Goal: Information Seeking & Learning: Learn about a topic

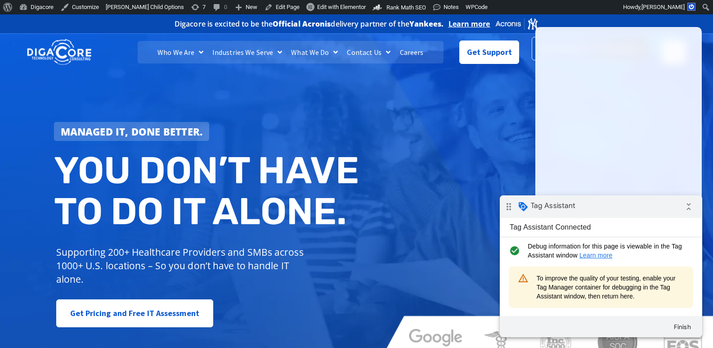
click at [533, 47] on link "Get Pricing & IT Assessment" at bounding box center [590, 48] width 117 height 23
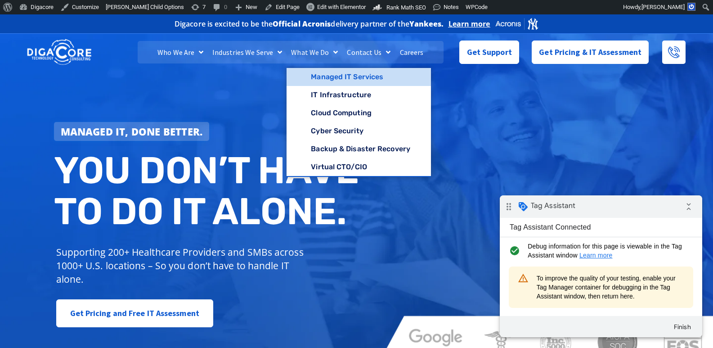
click at [329, 76] on link "Managed IT Services" at bounding box center [359, 77] width 144 height 18
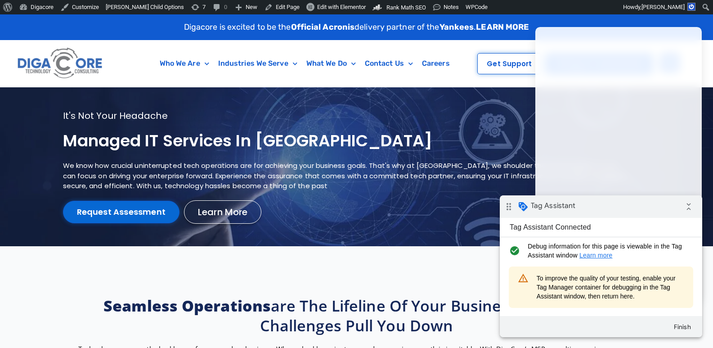
click at [117, 208] on link "Request Assessment" at bounding box center [121, 212] width 117 height 23
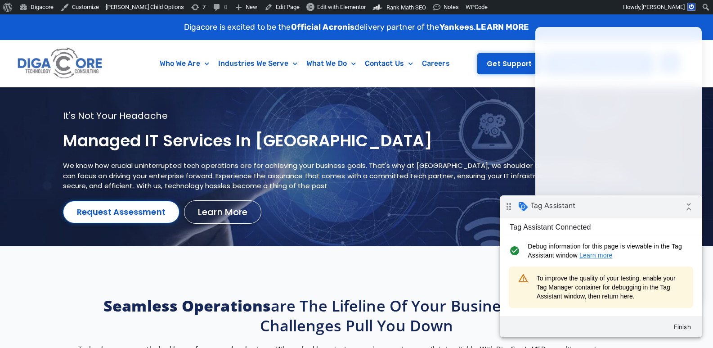
click at [511, 67] on span "Get Support" at bounding box center [509, 63] width 45 height 7
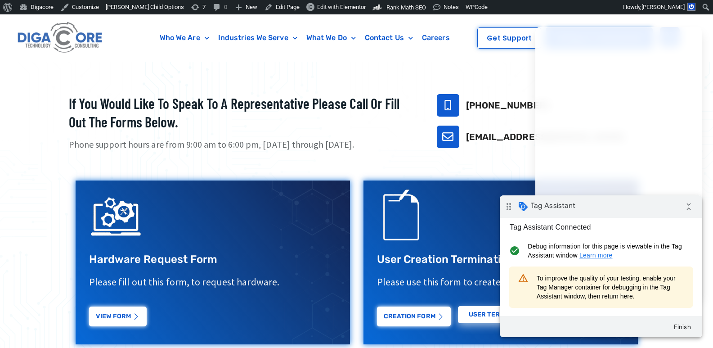
scroll to position [405, 0]
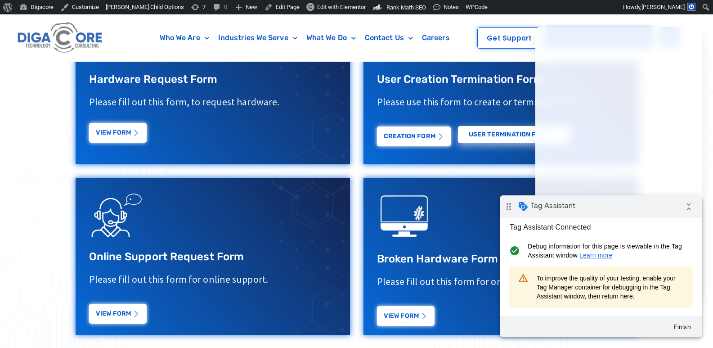
click at [102, 133] on link "View Form" at bounding box center [118, 133] width 58 height 20
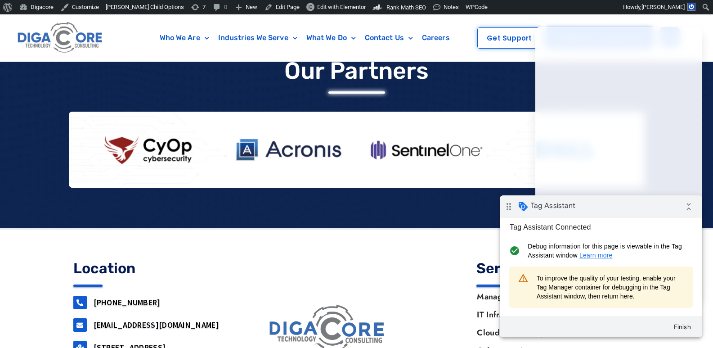
scroll to position [846, 0]
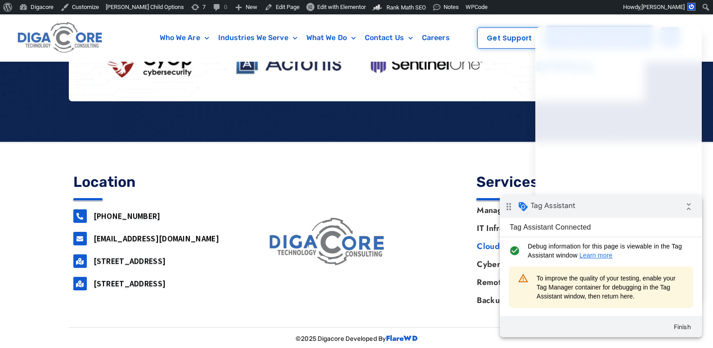
click at [484, 245] on link "Cloud Computing" at bounding box center [554, 246] width 172 height 18
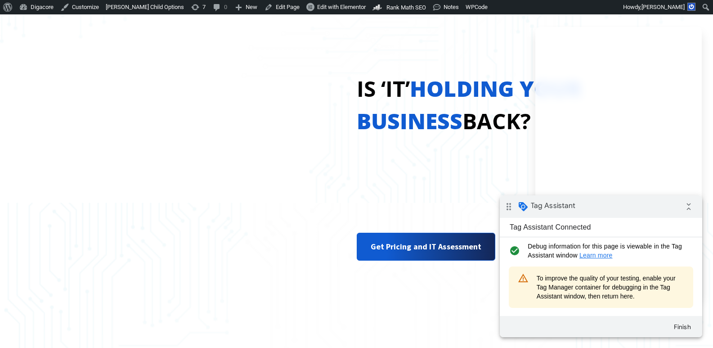
scroll to position [810, 0]
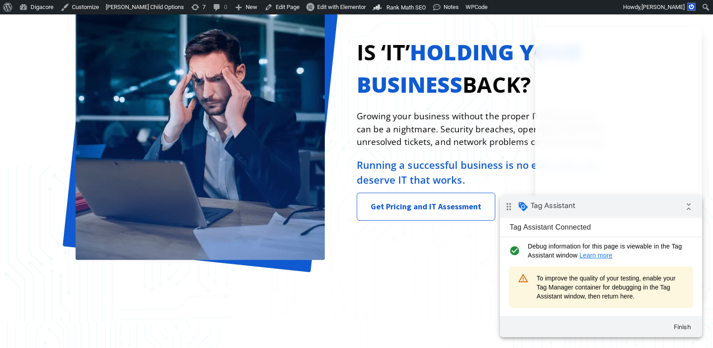
click at [414, 210] on span "Get Pricing and IT Assessment" at bounding box center [426, 207] width 111 height 18
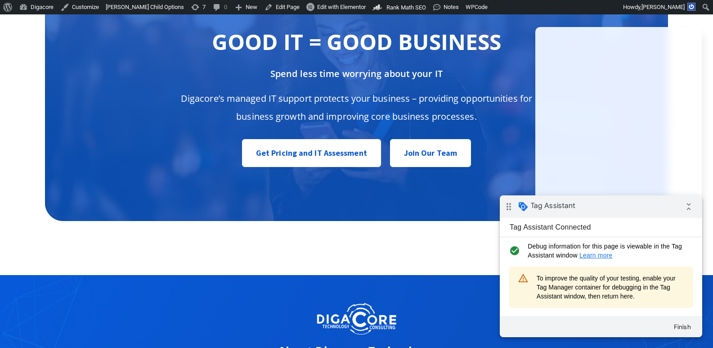
scroll to position [4275, 0]
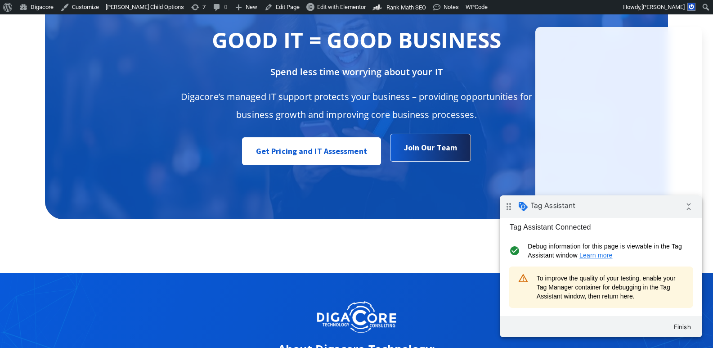
click at [428, 155] on span "Join Our Team" at bounding box center [430, 149] width 53 height 18
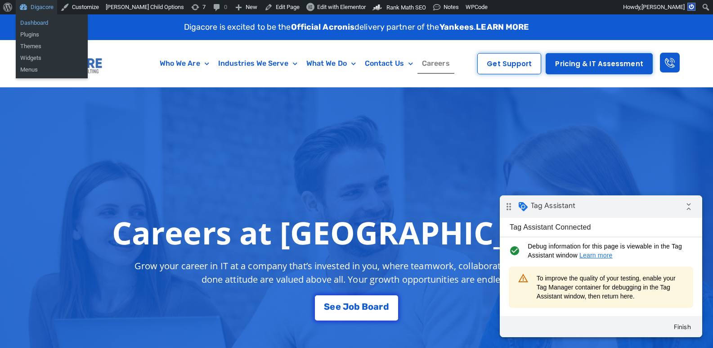
click at [32, 23] on link "Dashboard" at bounding box center [52, 23] width 72 height 12
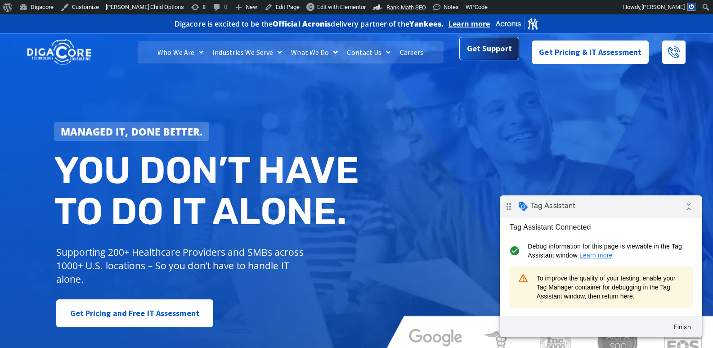
click at [486, 50] on span "Get Support" at bounding box center [489, 49] width 45 height 18
